Goal: Task Accomplishment & Management: Manage account settings

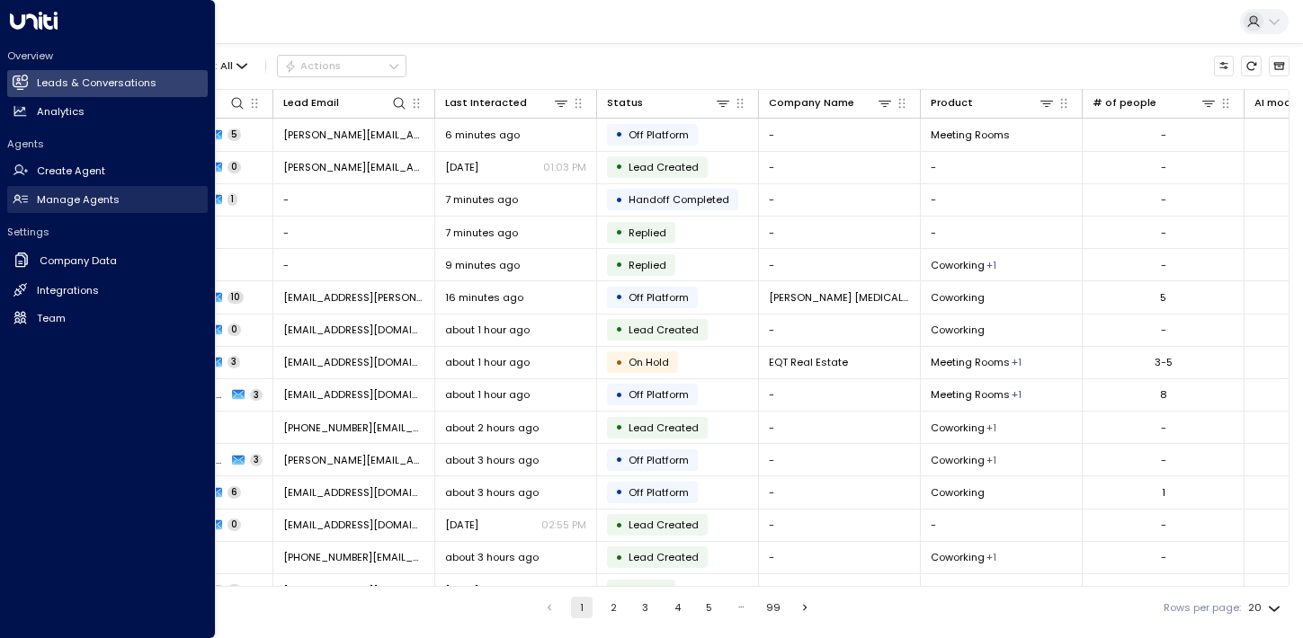
click at [66, 199] on h2 "Manage Agents" at bounding box center [78, 199] width 83 height 15
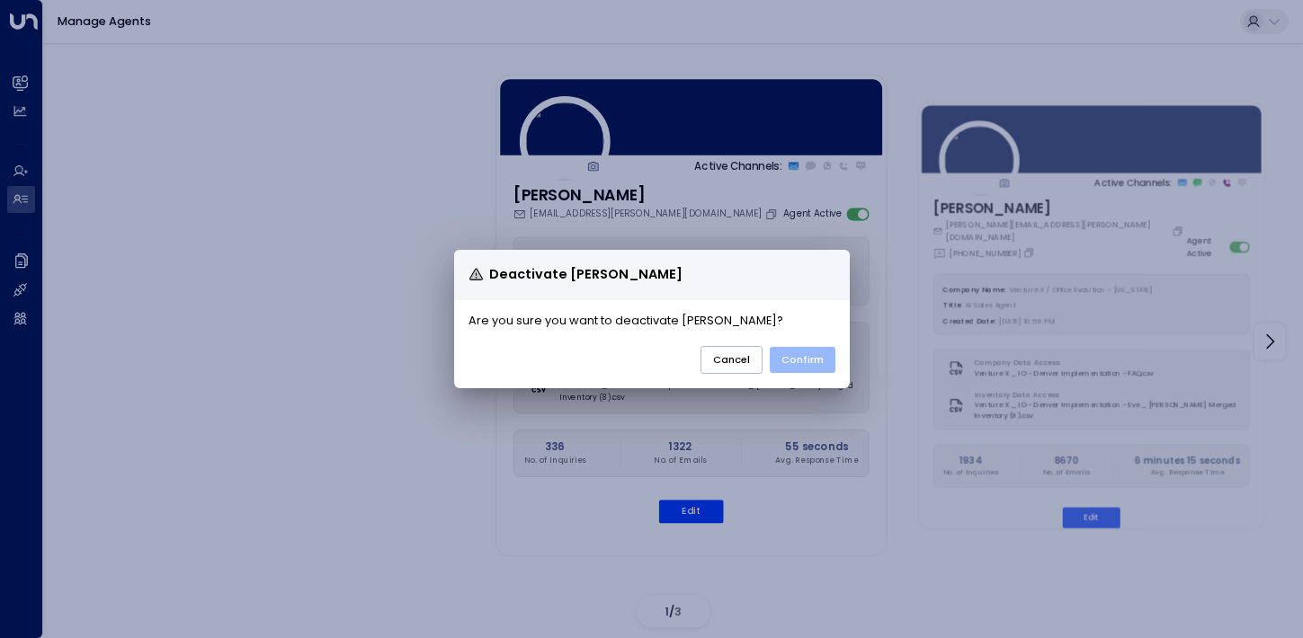
click at [792, 353] on button "Confirm" at bounding box center [803, 360] width 66 height 26
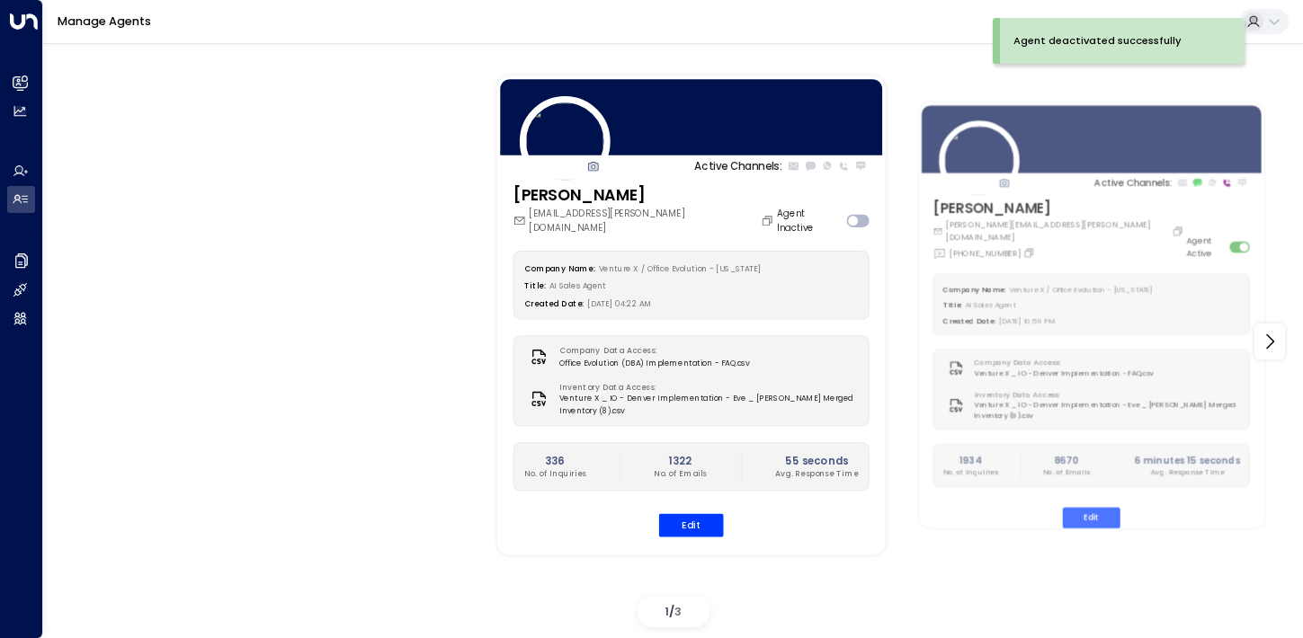
click at [341, 334] on div "Active Channels: [PERSON_NAME] [EMAIL_ADDRESS][PERSON_NAME][DOMAIN_NAME] Agent …" at bounding box center [673, 341] width 1188 height 585
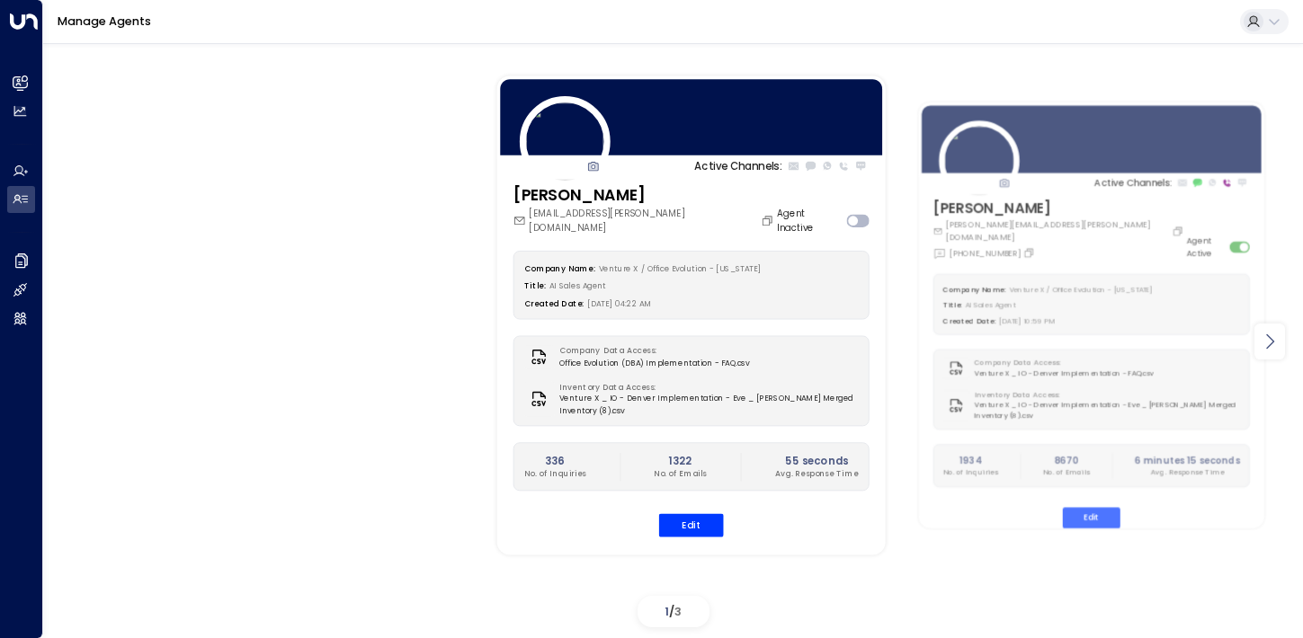
click at [1276, 344] on icon at bounding box center [1270, 342] width 22 height 22
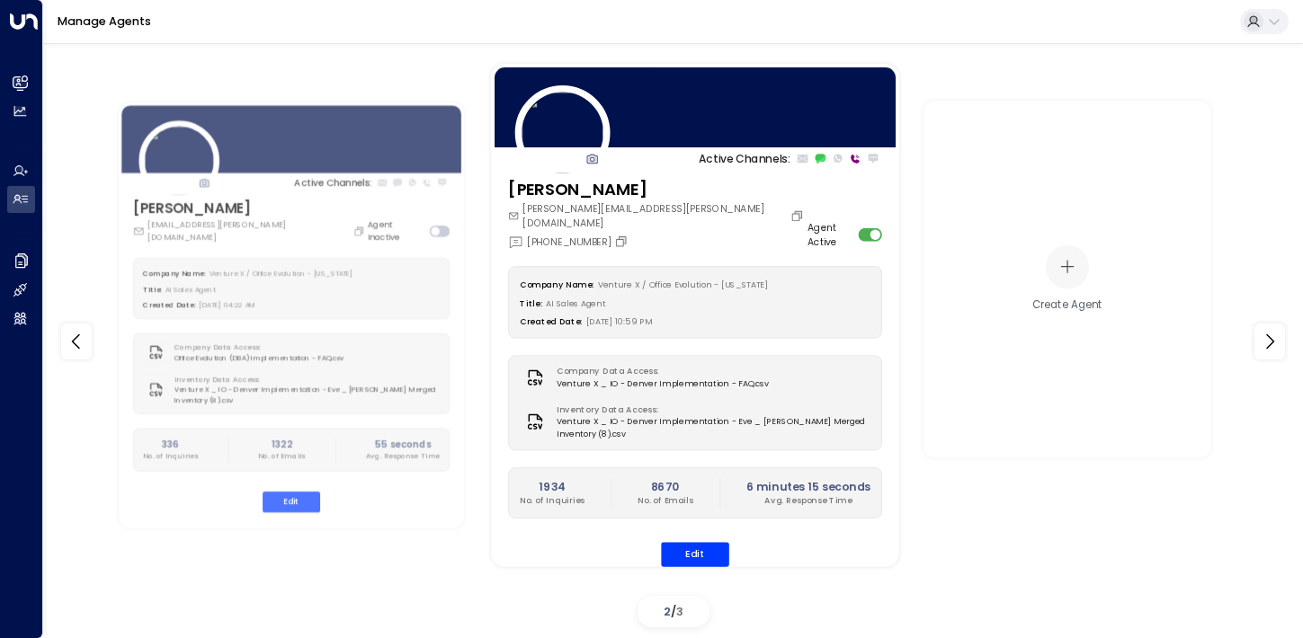
click at [735, 542] on div "Edit" at bounding box center [695, 554] width 374 height 24
click at [703, 542] on button "Edit" at bounding box center [695, 554] width 68 height 24
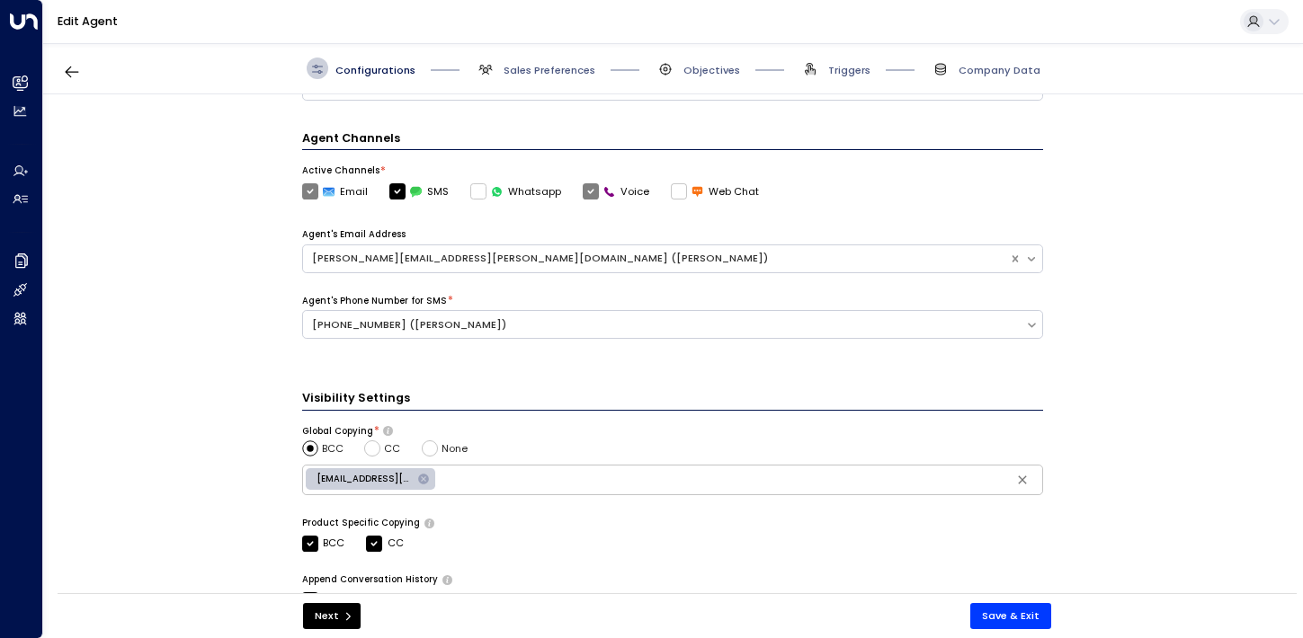
scroll to position [588, 0]
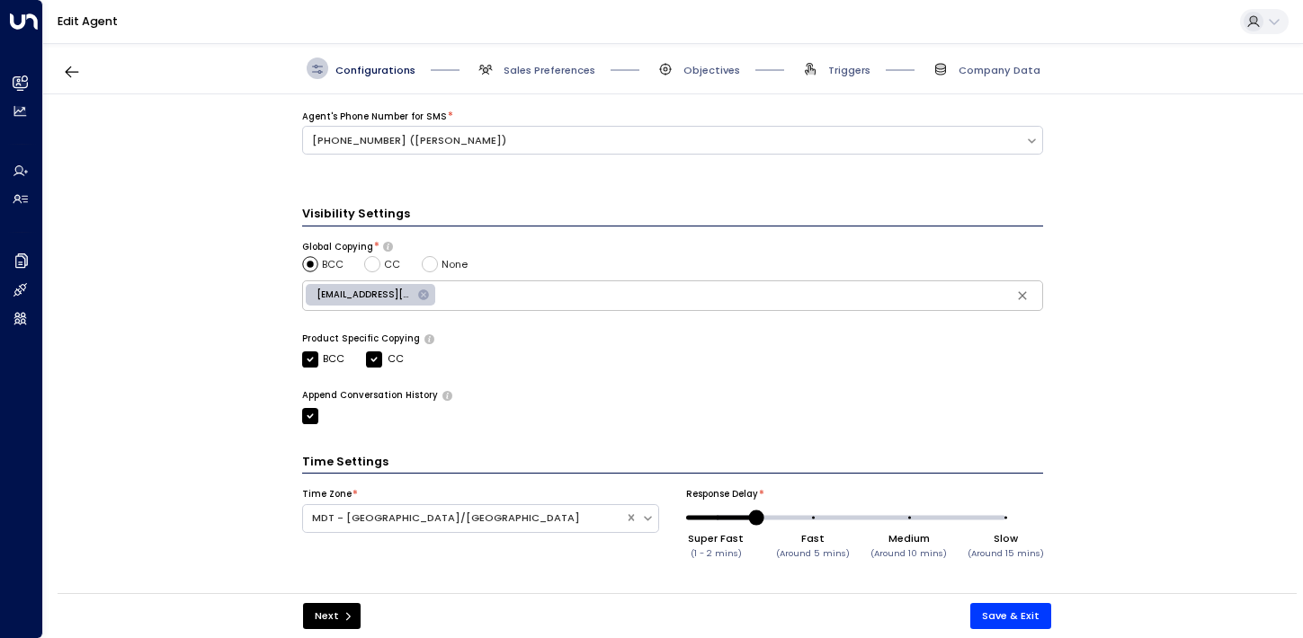
drag, startPoint x: 808, startPoint y: 516, endPoint x: 730, endPoint y: 528, distance: 79.1
click at [749, 526] on span at bounding box center [756, 518] width 15 height 15
type input "*"
click at [1006, 621] on button "Save & Exit" at bounding box center [1010, 616] width 81 height 26
